Goal: Check status

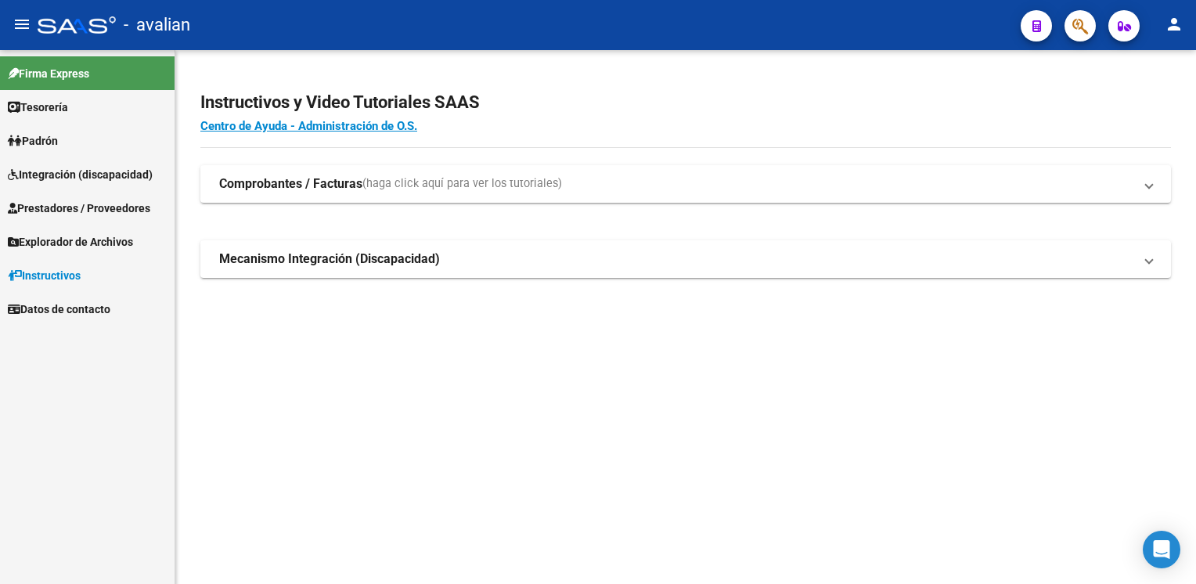
click at [92, 207] on span "Prestadores / Proveedores" at bounding box center [79, 208] width 142 height 17
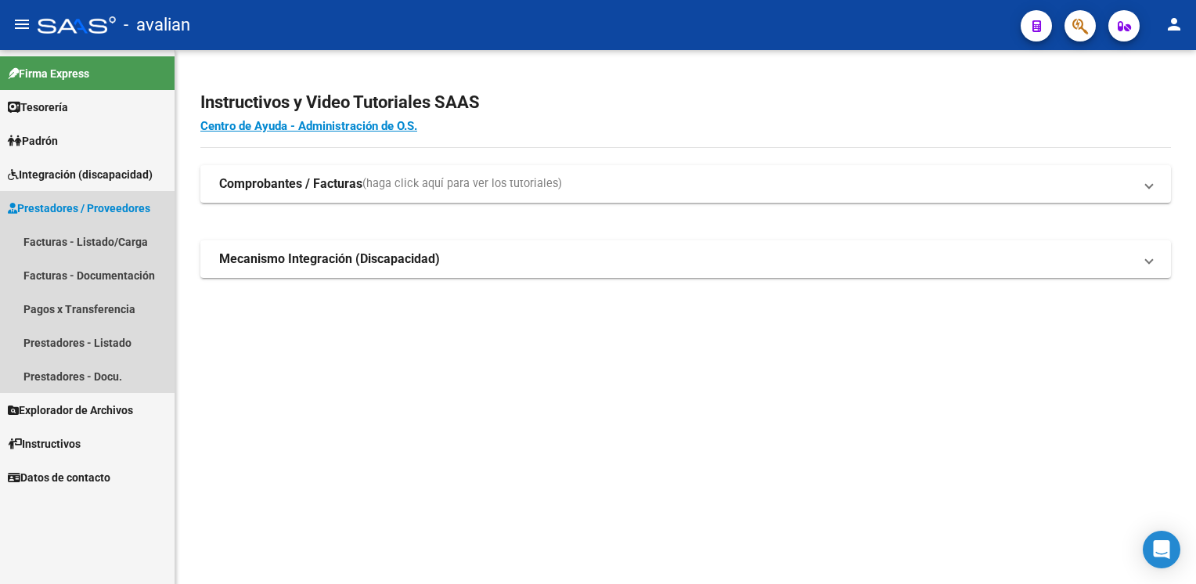
click at [84, 204] on span "Prestadores / Proveedores" at bounding box center [79, 208] width 142 height 17
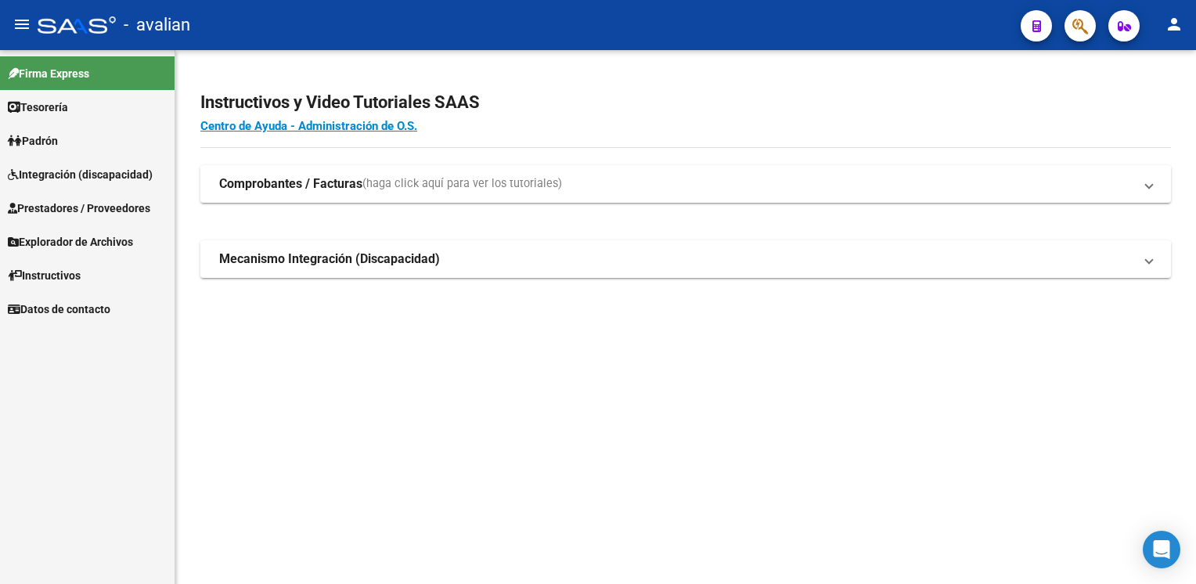
click at [80, 141] on link "Padrón" at bounding box center [87, 141] width 175 height 34
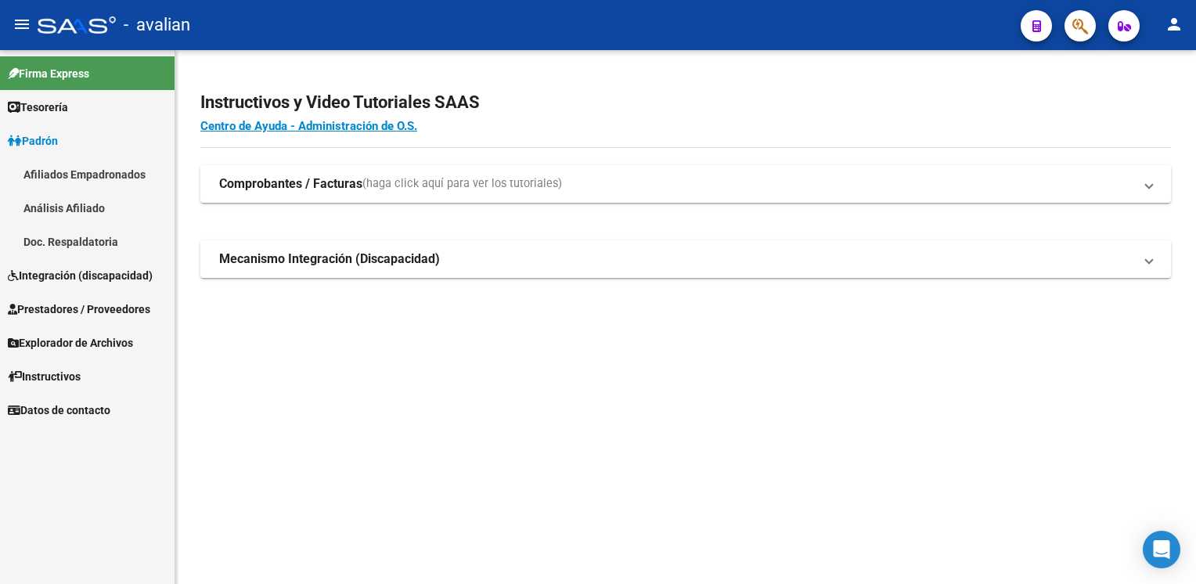
click at [75, 203] on link "Análisis Afiliado" at bounding box center [87, 208] width 175 height 34
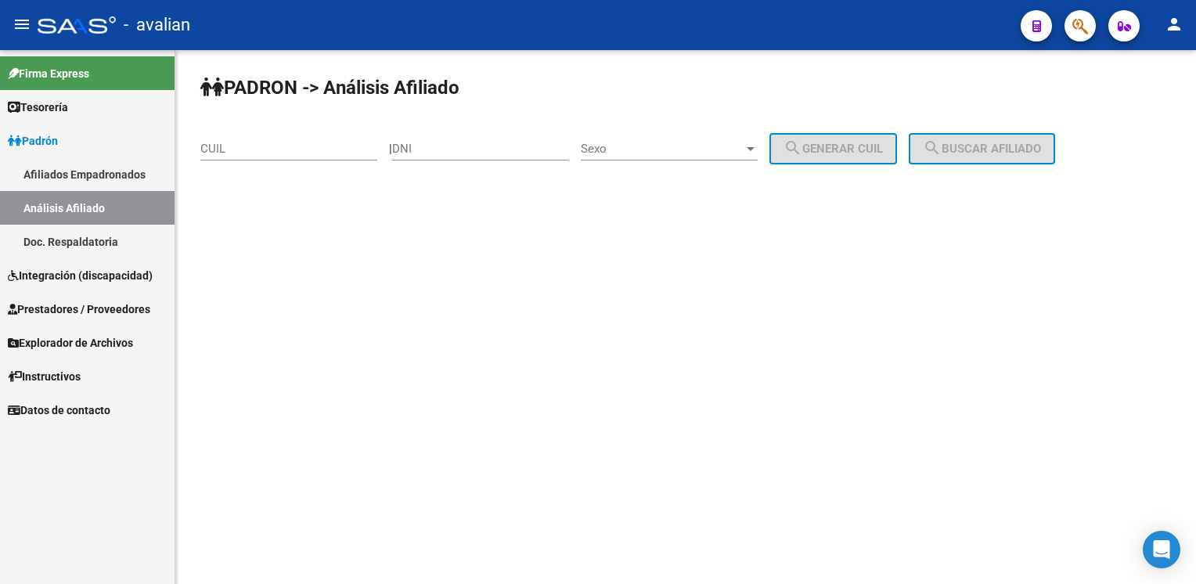
click at [254, 146] on input "CUIL" at bounding box center [288, 149] width 177 height 14
paste input "20-52205457-8"
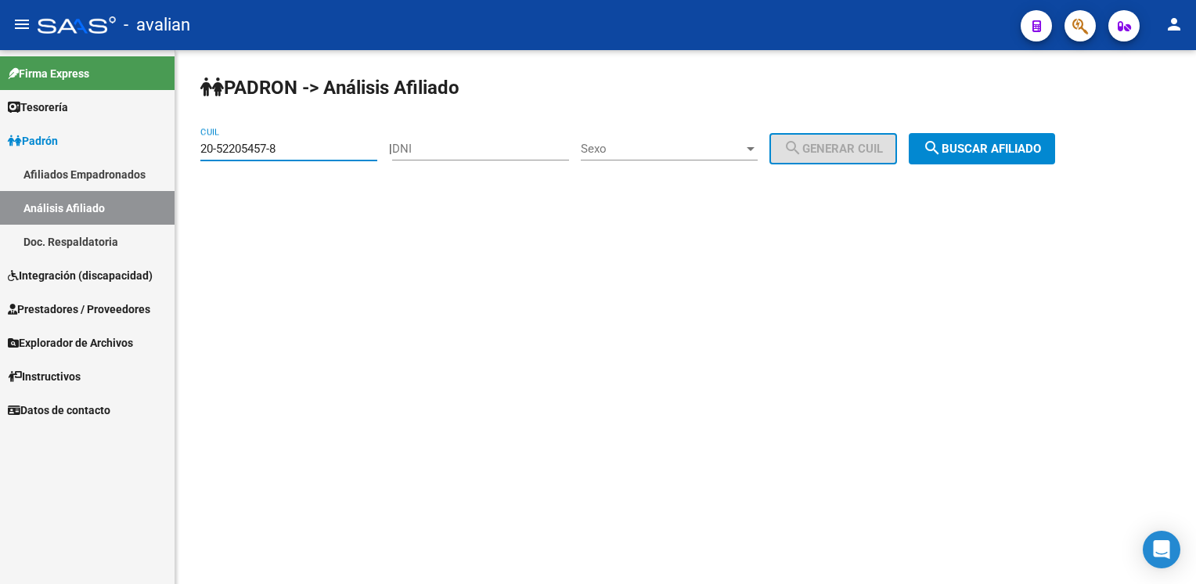
type input "20-52205457-8"
click at [968, 134] on button "search Buscar afiliado" at bounding box center [982, 148] width 146 height 31
